Goal: Find specific page/section: Find specific page/section

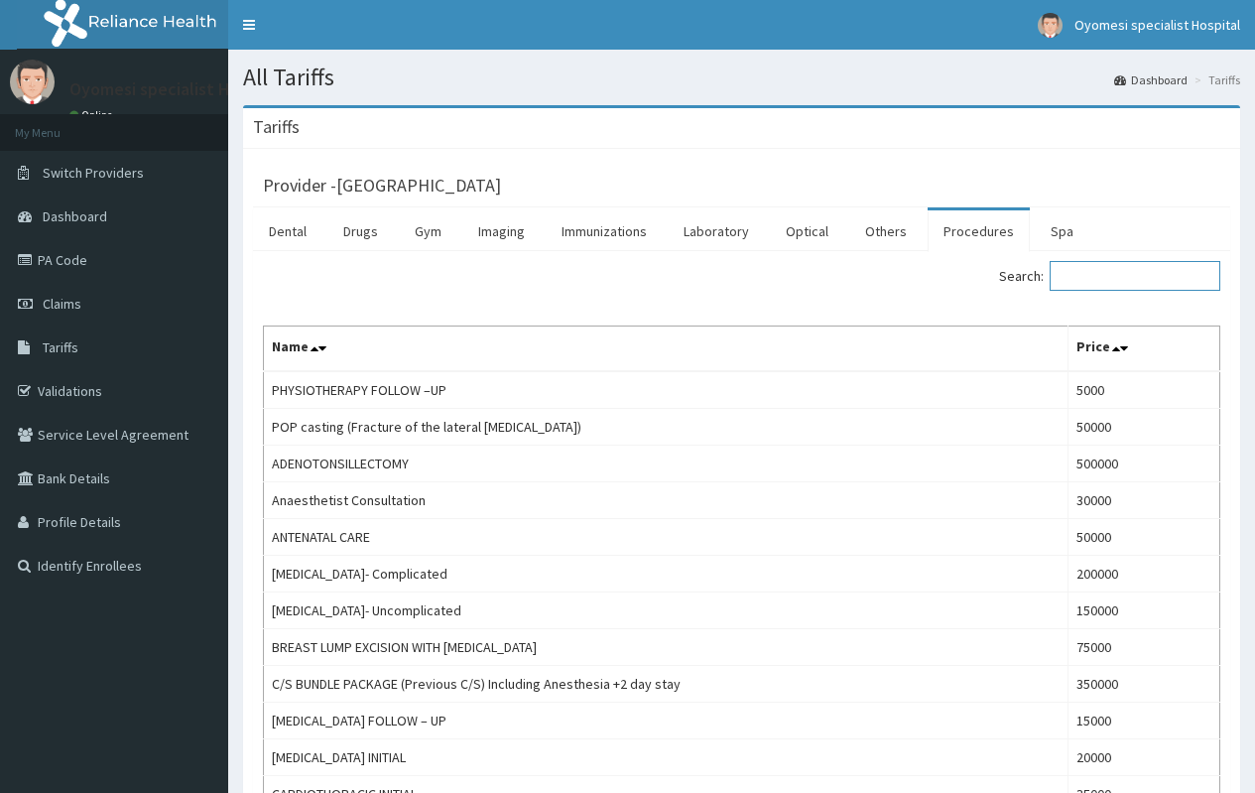
click at [1089, 268] on input "Search:" at bounding box center [1135, 276] width 171 height 30
type input "echo"
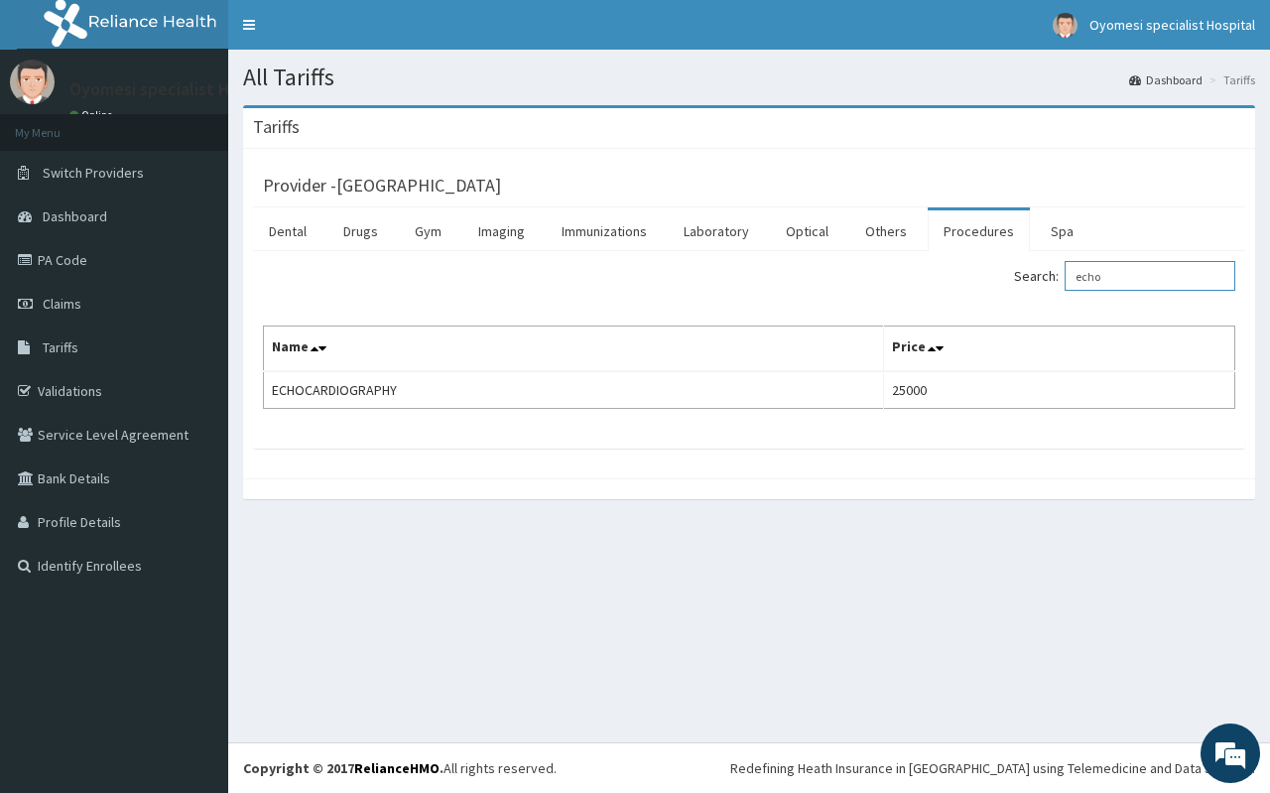
click at [1126, 272] on input "echo" at bounding box center [1150, 276] width 171 height 30
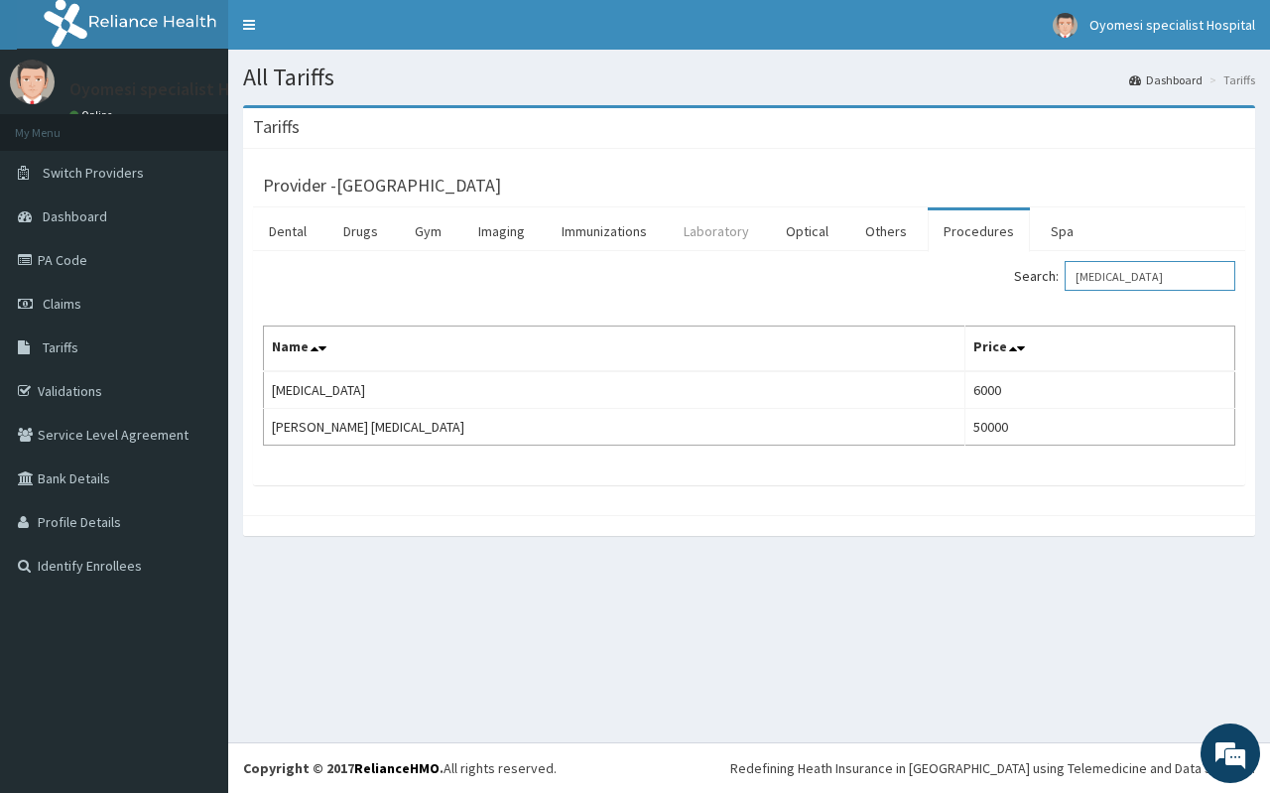
type input "ecg"
click at [707, 233] on link "Laboratory" at bounding box center [716, 231] width 97 height 42
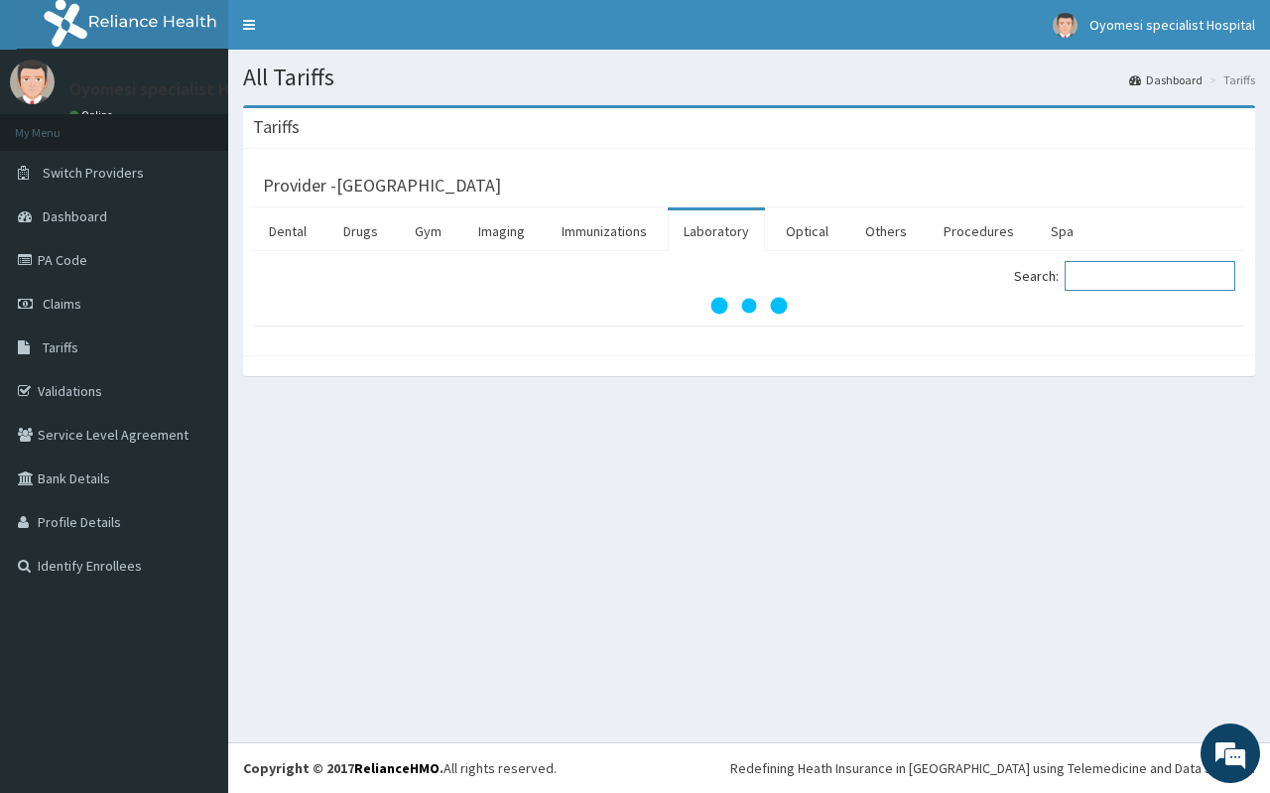
click at [1111, 272] on input "Search:" at bounding box center [1150, 276] width 171 height 30
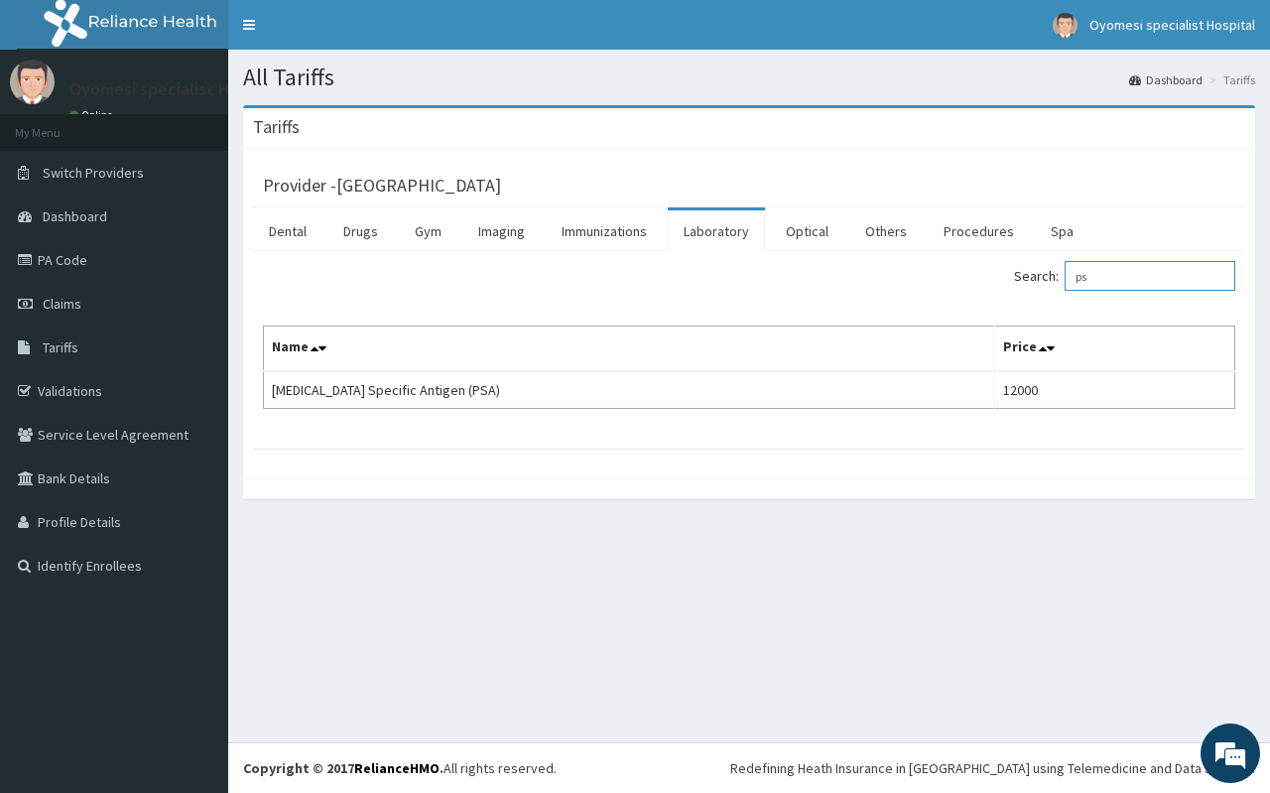
type input "p"
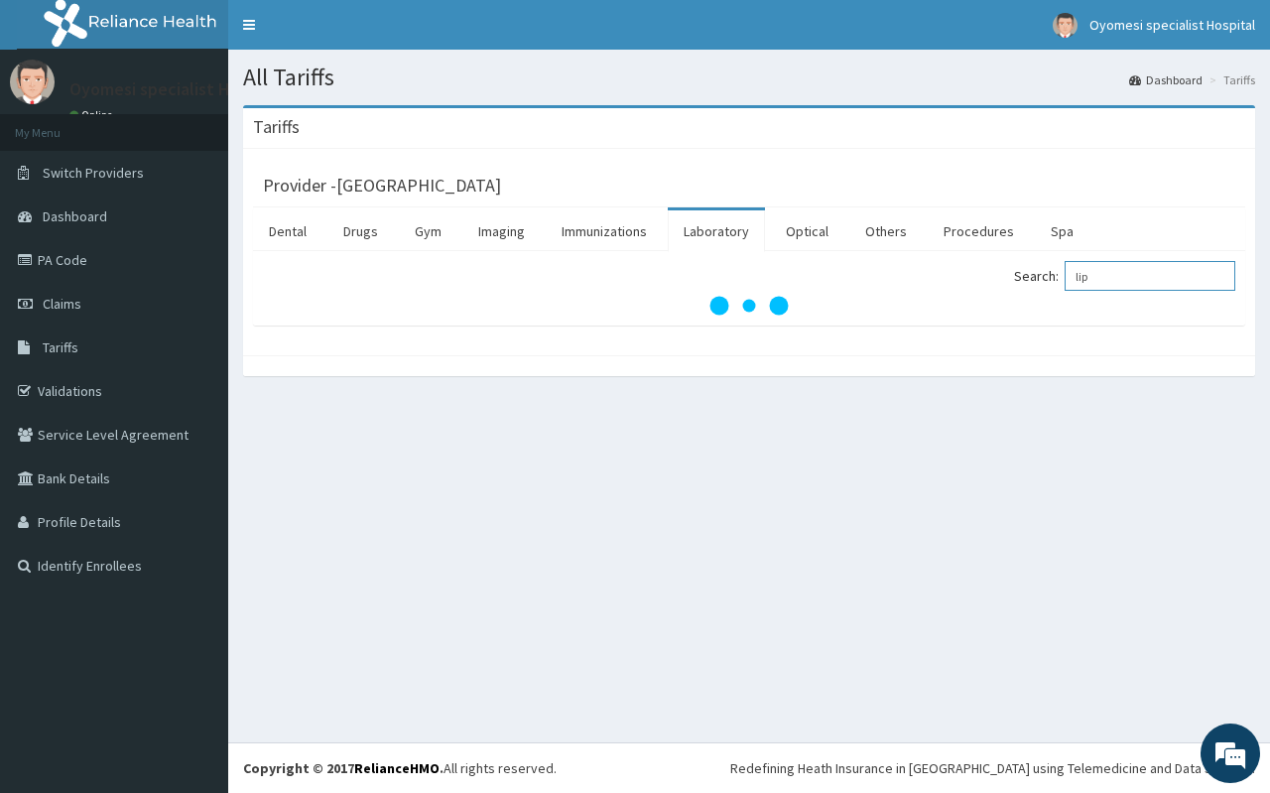
type input "lipi"
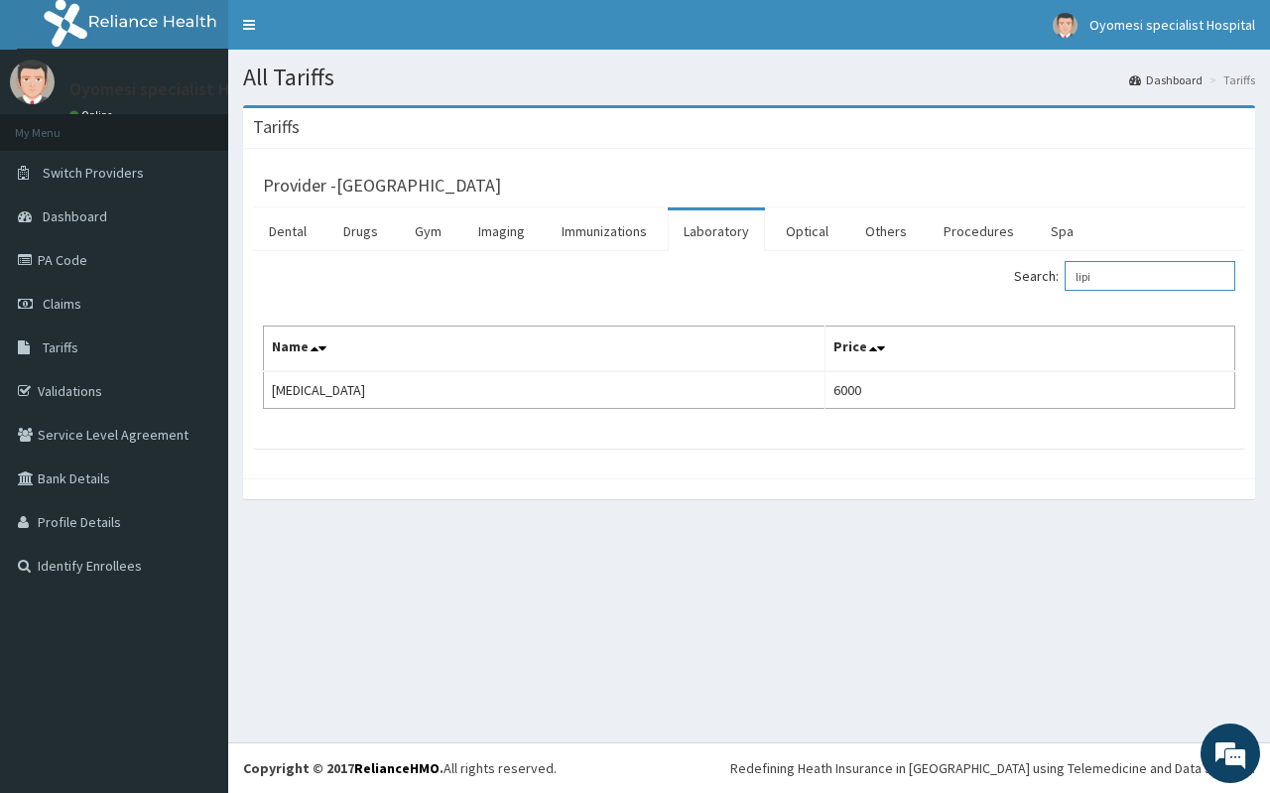
click at [1114, 268] on input "lipi" at bounding box center [1150, 276] width 171 height 30
type input "hba1"
